Goal: Transaction & Acquisition: Purchase product/service

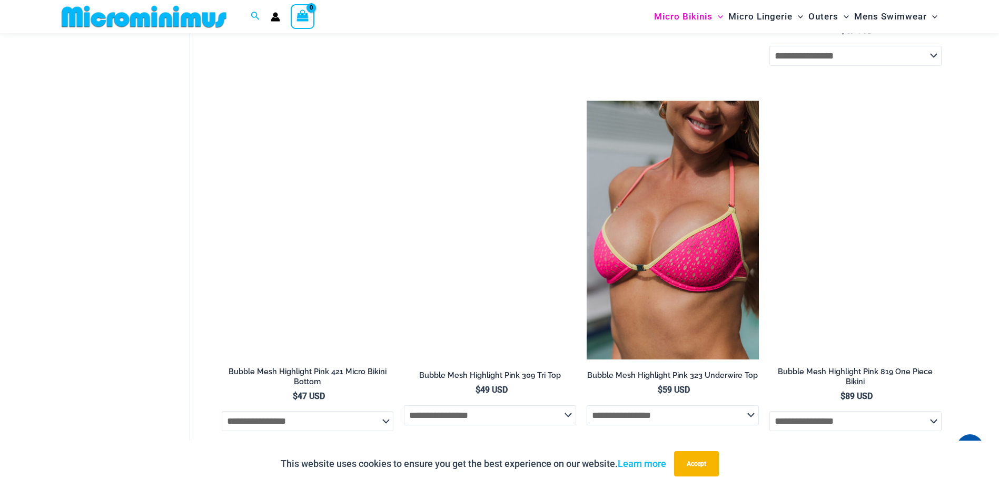
scroll to position [1431, 0]
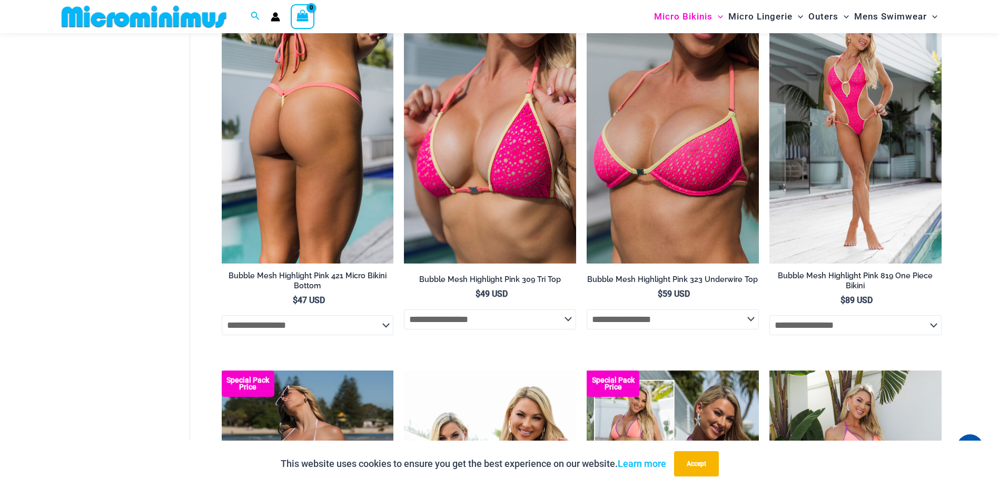
type input "**********"
click at [332, 234] on img at bounding box center [308, 134] width 172 height 258
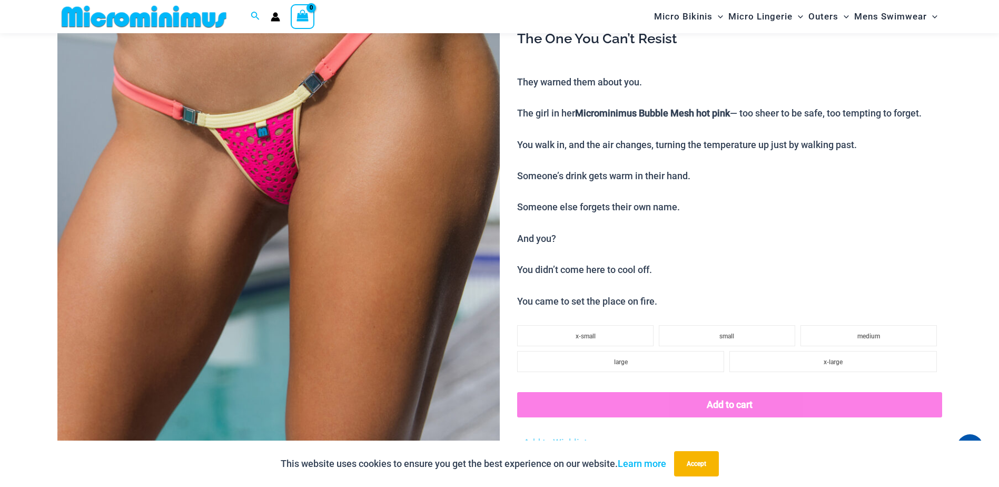
scroll to position [202, 0]
